Goal: Find specific page/section: Find specific page/section

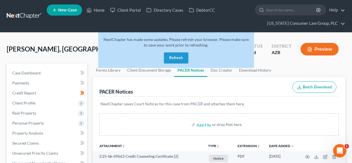
click at [33, 14] on link at bounding box center [25, 16] width 36 height 10
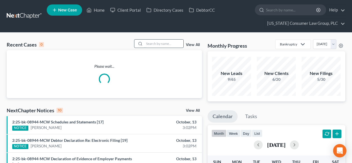
click at [164, 44] on input "search" at bounding box center [163, 43] width 39 height 8
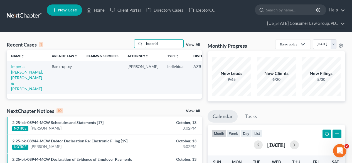
scroll to position [0, 44]
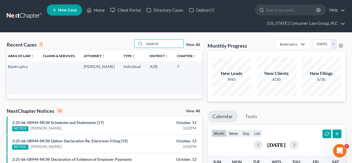
type input "imperial"
drag, startPoint x: 190, startPoint y: 73, endPoint x: 178, endPoint y: 72, distance: 11.4
click at [200, 72] on td "2:25-bk-08715-PS" at bounding box center [213, 77] width 27 height 33
copy td "08715"
